Goal: Find contact information: Find contact information

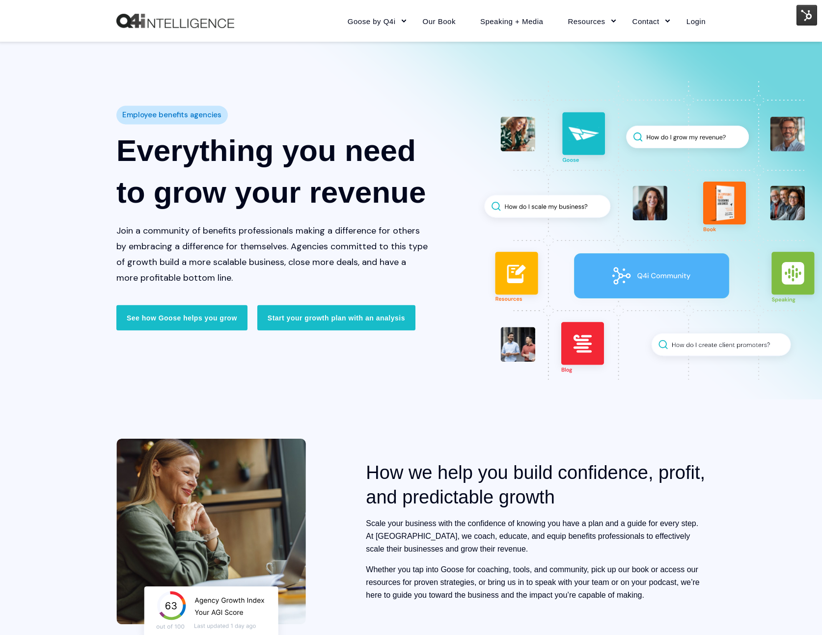
scroll to position [144, 0]
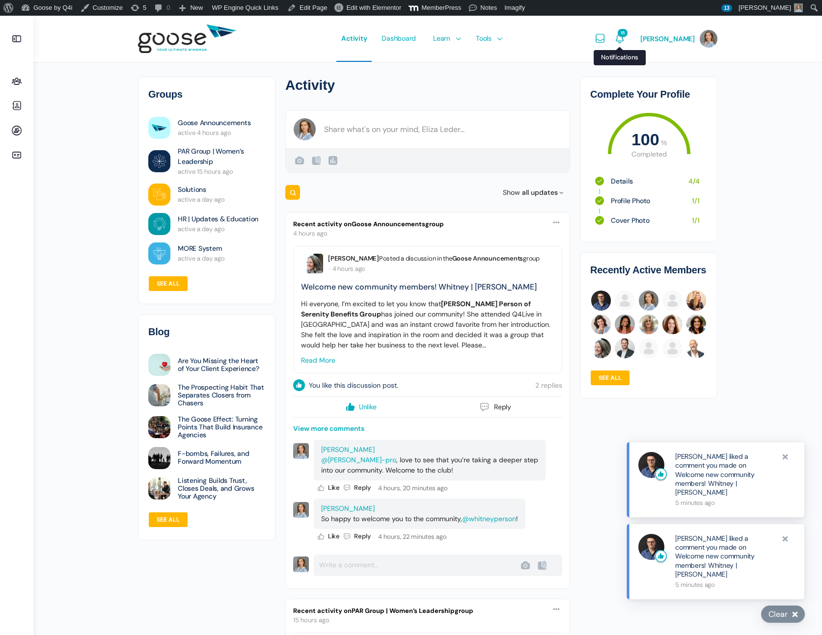
click at [625, 42] on icon "Notifications" at bounding box center [619, 39] width 12 height 12
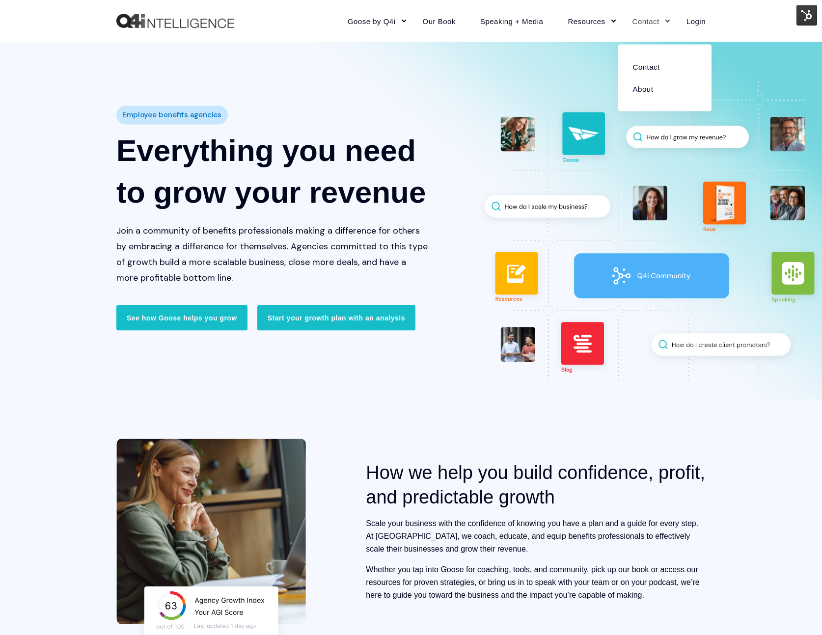
click at [650, 15] on link "Contact" at bounding box center [647, 21] width 54 height 43
click at [643, 64] on link "Contact" at bounding box center [664, 66] width 79 height 22
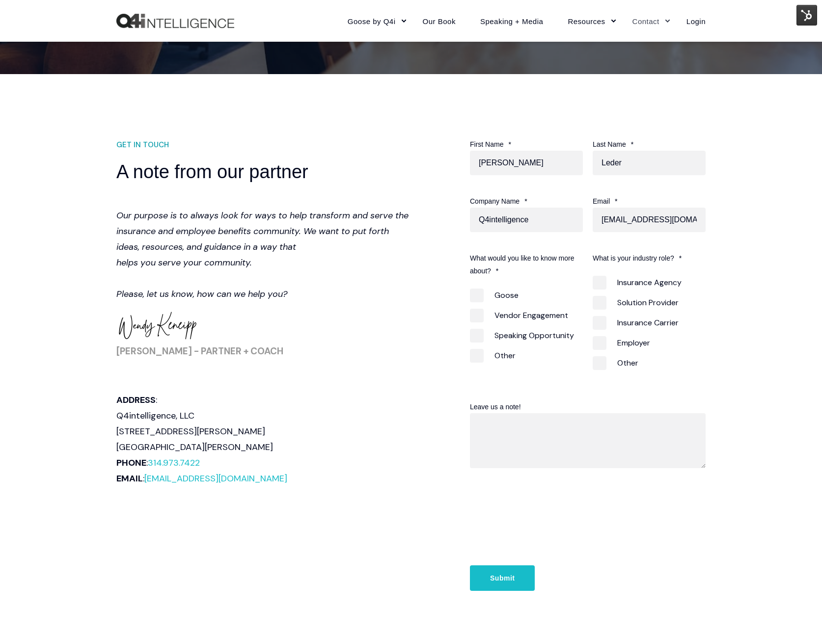
scroll to position [183, 0]
